Goal: Task Accomplishment & Management: Use online tool/utility

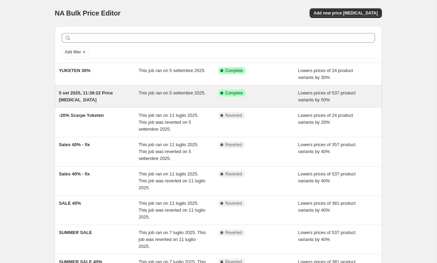
click at [91, 92] on span "5 set 2025, 11:39:22 Price [MEDICAL_DATA]" at bounding box center [86, 96] width 54 height 12
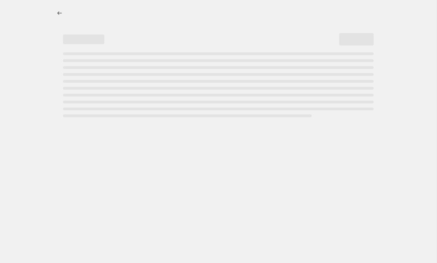
select select "percentage"
select select "not_equal"
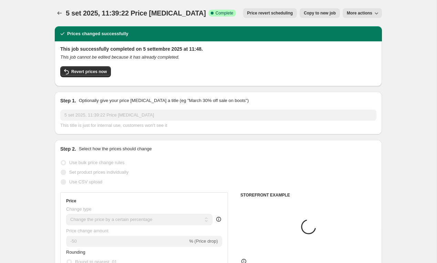
select select "collection"
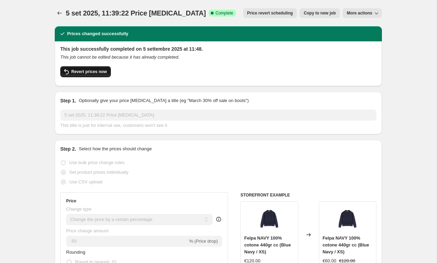
click at [94, 69] on span "Revert prices now" at bounding box center [88, 72] width 35 height 6
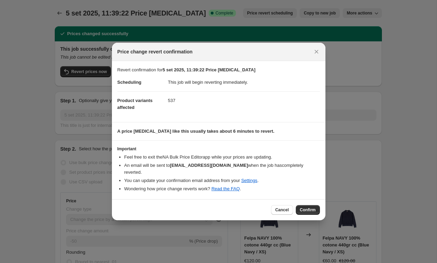
click at [304, 204] on div "Cancel Confirm" at bounding box center [219, 209] width 214 height 21
click at [304, 207] on span "Confirm" at bounding box center [308, 210] width 16 height 6
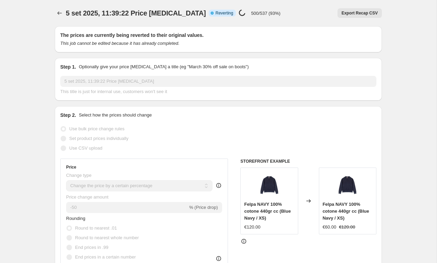
select select "percentage"
select select "collection"
select select "not_equal"
select select "collection"
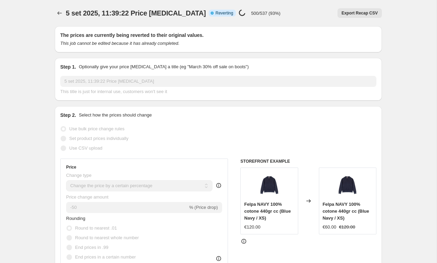
select select "not_equal"
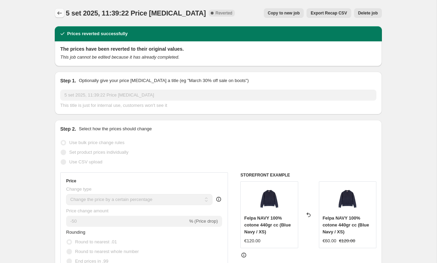
click at [58, 10] on icon "Price change jobs" at bounding box center [59, 13] width 7 height 7
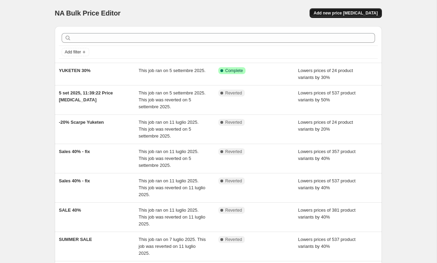
click at [337, 13] on span "Add new price [MEDICAL_DATA]" at bounding box center [346, 13] width 64 height 6
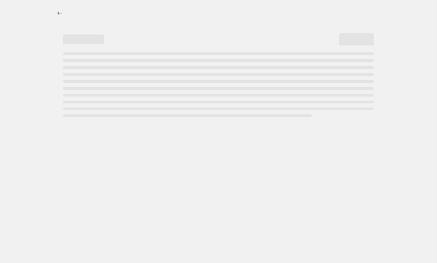
select select "percentage"
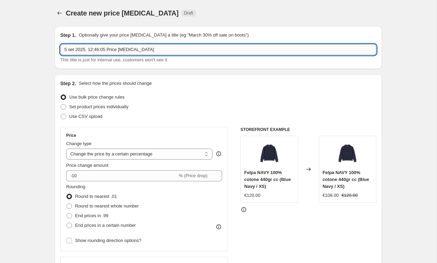
click at [89, 46] on input "5 set 2025, 12:46:05 Price [MEDICAL_DATA]" at bounding box center [218, 49] width 316 height 11
click at [89, 47] on input "5 set 2025, 12:46:05 Price [MEDICAL_DATA]" at bounding box center [218, 49] width 316 height 11
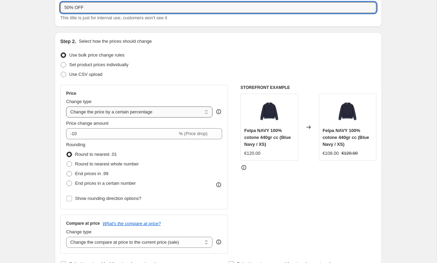
scroll to position [46, 0]
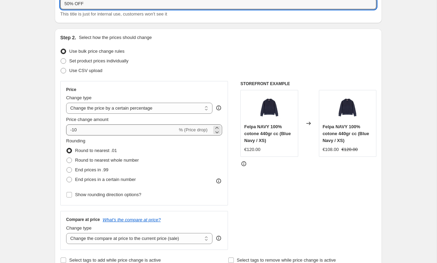
type input "50% OFF"
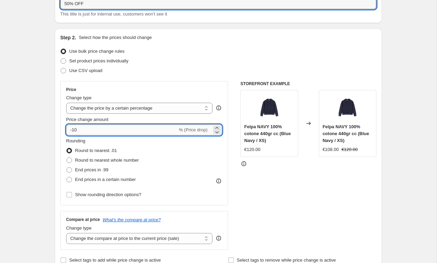
click at [85, 131] on input "-10" at bounding box center [121, 129] width 111 height 11
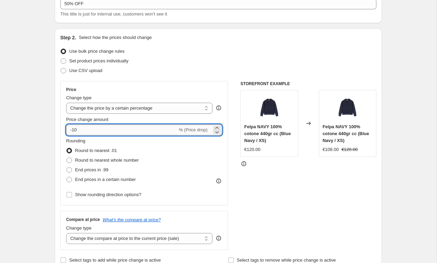
type input "-1"
type input "-50"
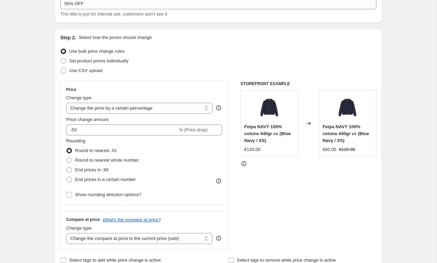
click at [55, 145] on div "Step 2. Select how the prices should change Use bulk price change rules Set pro…" at bounding box center [218, 150] width 327 height 242
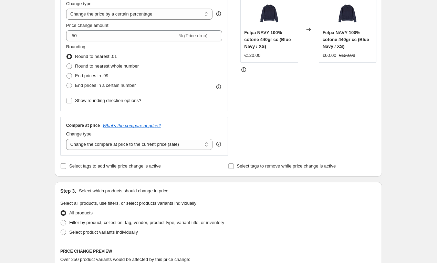
scroll to position [151, 0]
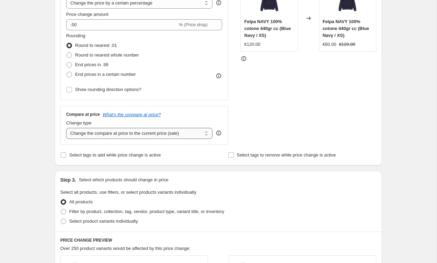
click at [78, 131] on select "Change the compare at price to the current price (sale) Change the compare at p…" at bounding box center [139, 133] width 146 height 11
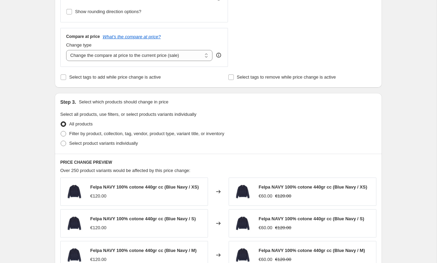
scroll to position [236, 0]
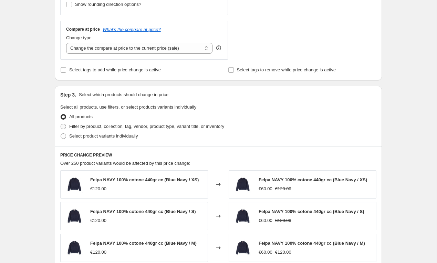
click at [64, 125] on span at bounding box center [64, 127] width 6 height 6
click at [61, 124] on input "Filter by product, collection, tag, vendor, product type, variant title, or inv…" at bounding box center [61, 124] width 0 height 0
radio input "true"
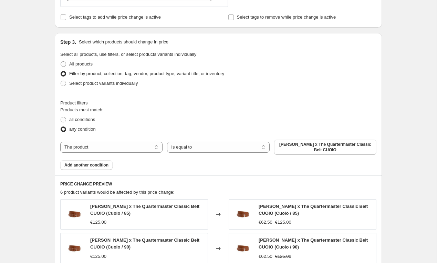
scroll to position [331, 0]
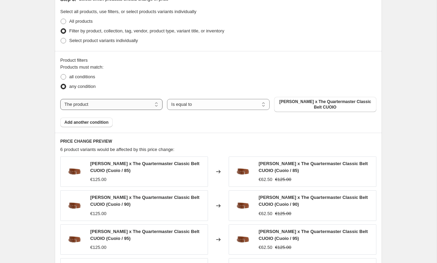
click at [154, 107] on select "The product The product's collection The product's tag The product's vendor The…" at bounding box center [111, 104] width 102 height 11
select select "collection"
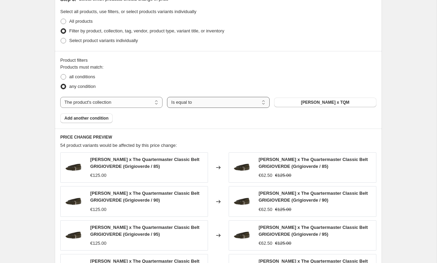
click at [216, 102] on select "Is equal to Is not equal to" at bounding box center [218, 102] width 102 height 11
click at [293, 100] on button "[PERSON_NAME] x TQM" at bounding box center [325, 102] width 102 height 10
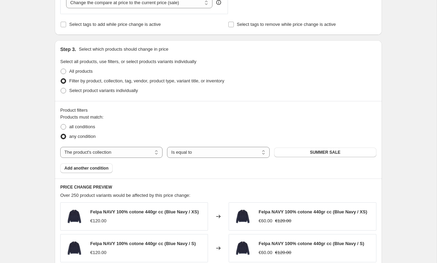
scroll to position [379, 0]
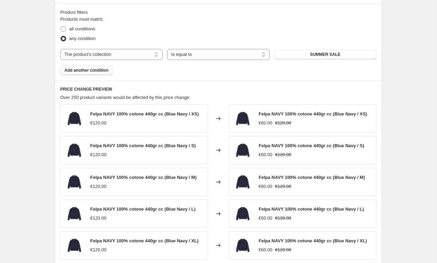
click at [96, 73] on button "Add another condition" at bounding box center [86, 70] width 52 height 10
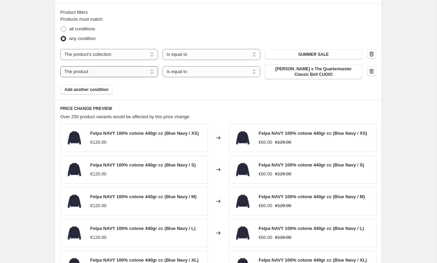
click at [105, 73] on select "The product The product's collection The product's tag The product's vendor The…" at bounding box center [109, 71] width 98 height 11
select select "collection"
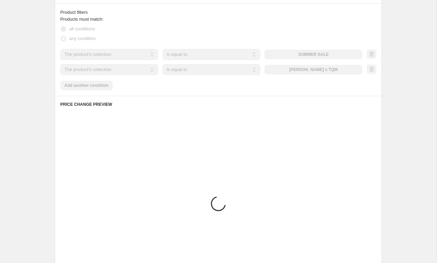
click at [189, 70] on select "Is equal to Is not equal to" at bounding box center [212, 69] width 98 height 11
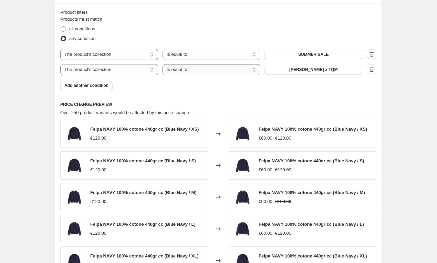
click at [189, 70] on select "Is equal to Is not equal to" at bounding box center [212, 69] width 98 height 11
select select "not_equal"
click at [291, 68] on button "[PERSON_NAME] x TQM" at bounding box center [314, 70] width 98 height 10
click at [99, 83] on span "Add another condition" at bounding box center [86, 86] width 44 height 6
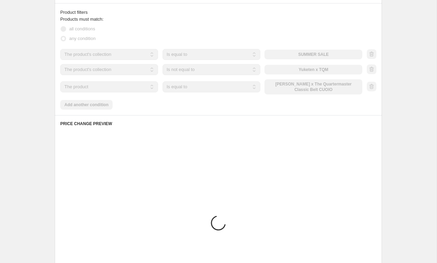
click at [99, 85] on select "The product The product's collection The product's tag The product's vendor The…" at bounding box center [109, 86] width 98 height 11
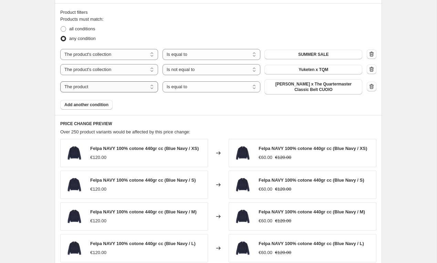
select select "collection"
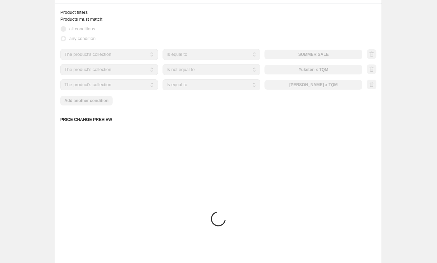
click at [210, 84] on select "Is equal to Is not equal to" at bounding box center [212, 84] width 98 height 11
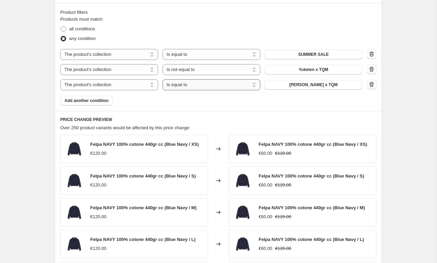
select select "not_equal"
click at [295, 84] on span "[PERSON_NAME] x TQM" at bounding box center [313, 85] width 49 height 6
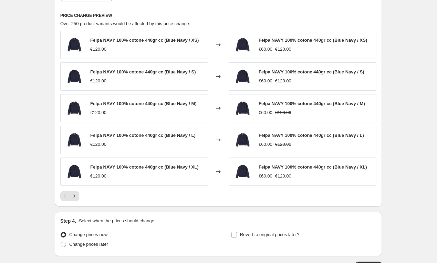
scroll to position [531, 0]
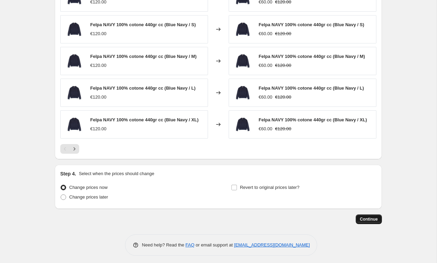
click at [366, 218] on span "Continue" at bounding box center [369, 219] width 18 height 6
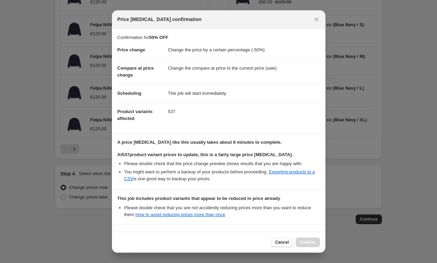
click at [282, 246] on button "Cancel" at bounding box center [282, 242] width 22 height 10
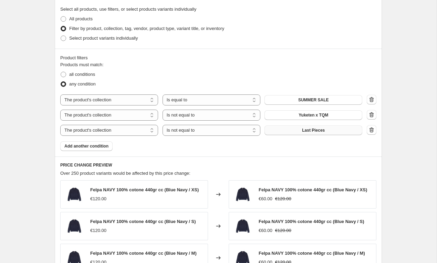
scroll to position [330, 0]
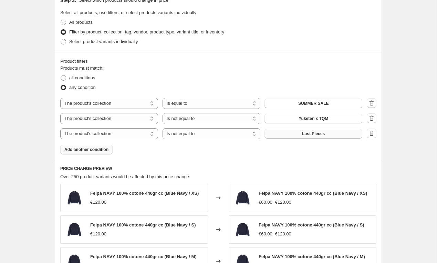
click at [101, 150] on span "Add another condition" at bounding box center [86, 150] width 44 height 6
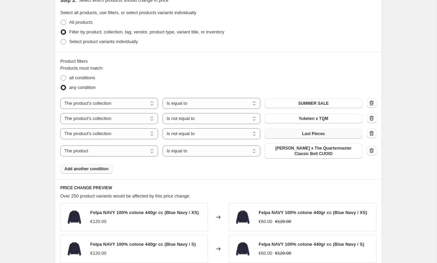
click at [101, 150] on select "The product The product's collection The product's tag The product's vendor The…" at bounding box center [109, 150] width 98 height 11
click at [63, 81] on label "all conditions" at bounding box center [77, 78] width 35 height 10
click at [61, 75] on input "all conditions" at bounding box center [61, 75] width 0 height 0
radio input "true"
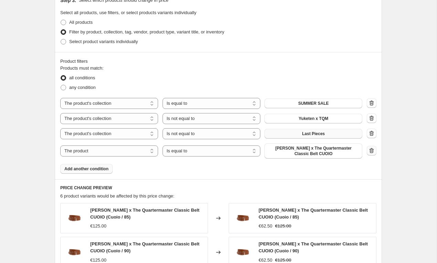
click at [376, 153] on button "button" at bounding box center [372, 151] width 10 height 10
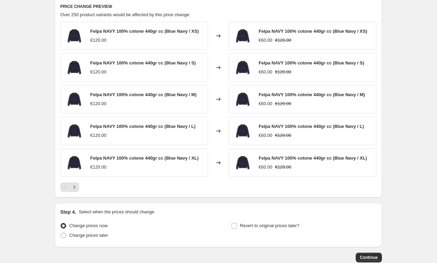
scroll to position [531, 0]
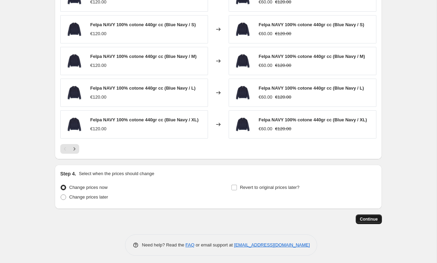
click at [369, 218] on span "Continue" at bounding box center [369, 219] width 18 height 6
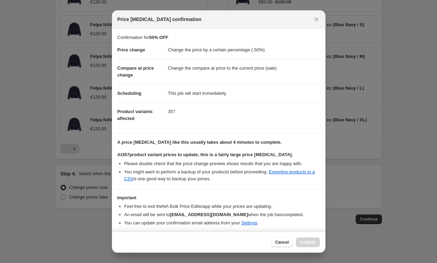
scroll to position [21, 0]
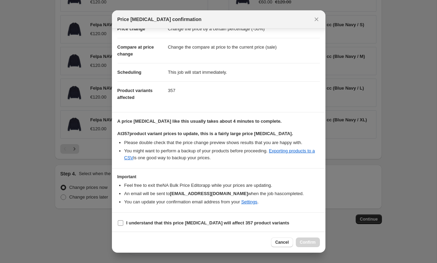
click at [178, 220] on b "I understand that this price [MEDICAL_DATA] will affect 357 product variants" at bounding box center [207, 222] width 163 height 5
click at [123, 220] on input "I understand that this price [MEDICAL_DATA] will affect 357 product variants" at bounding box center [121, 223] width 6 height 6
checkbox input "true"
click at [305, 239] on button "Confirm" at bounding box center [308, 242] width 24 height 10
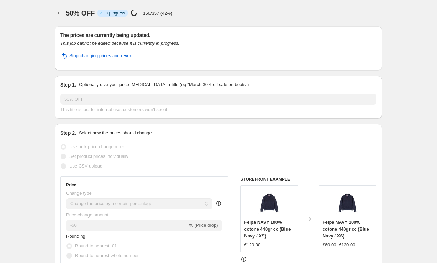
select select "percentage"
select select "collection"
select select "not_equal"
select select "collection"
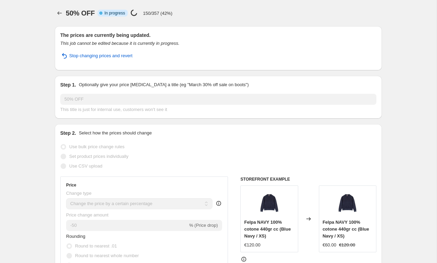
select select "not_equal"
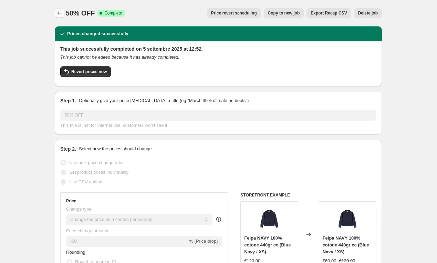
click at [62, 9] on button "Price change jobs" at bounding box center [60, 13] width 10 height 10
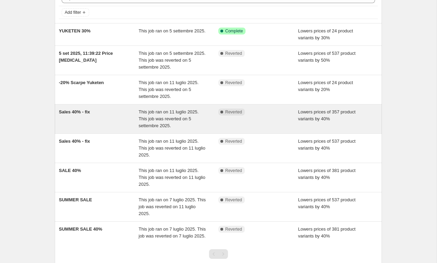
scroll to position [40, 0]
click at [110, 113] on div "Sales 40% - fix" at bounding box center [99, 118] width 80 height 21
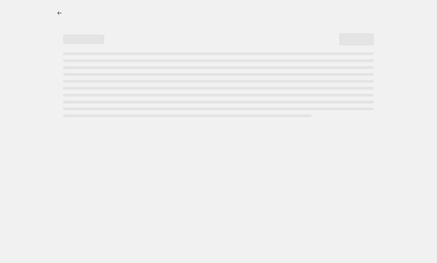
select select "percentage"
select select "collection"
select select "not_equal"
select select "collection"
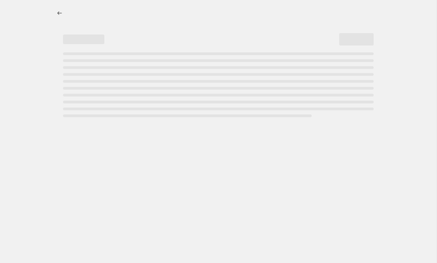
select select "not_equal"
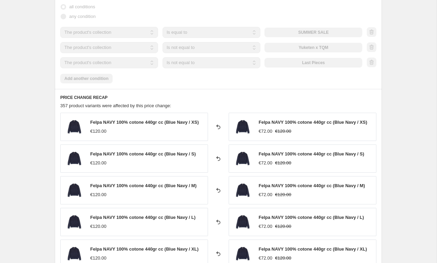
scroll to position [436, 0]
